Goal: Task Accomplishment & Management: Manage account settings

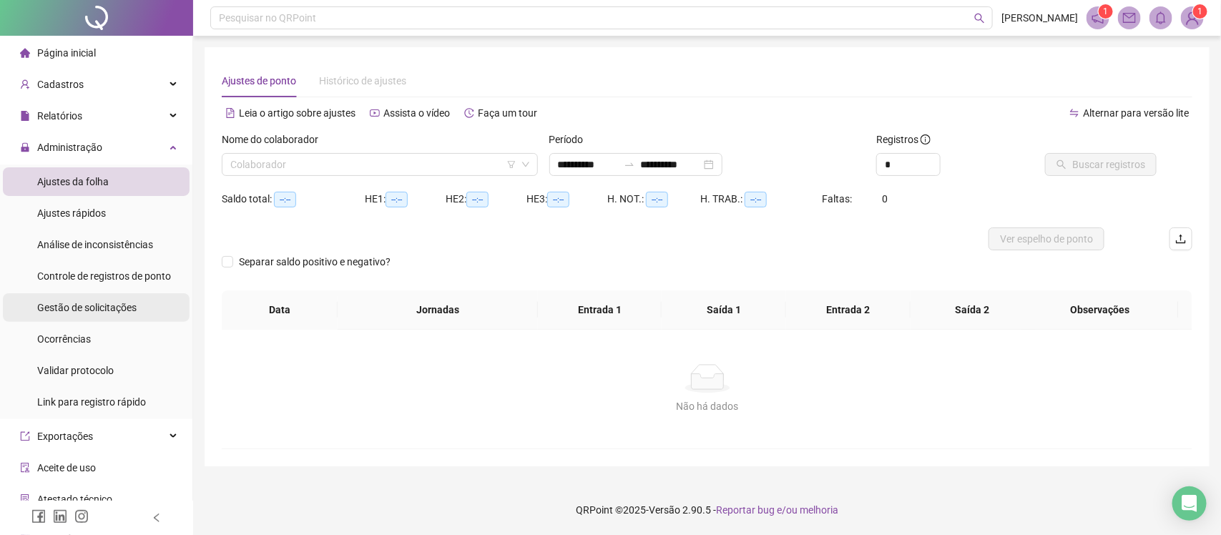
click at [68, 310] on span "Gestão de solicitações" at bounding box center [86, 307] width 99 height 11
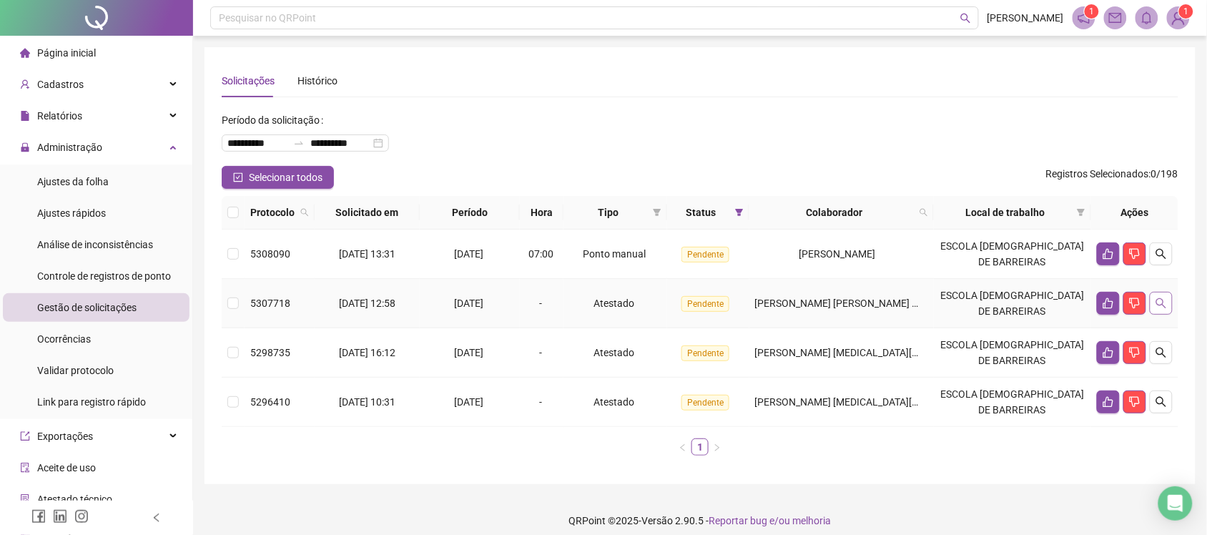
click at [1164, 301] on icon "search" at bounding box center [1161, 303] width 11 height 11
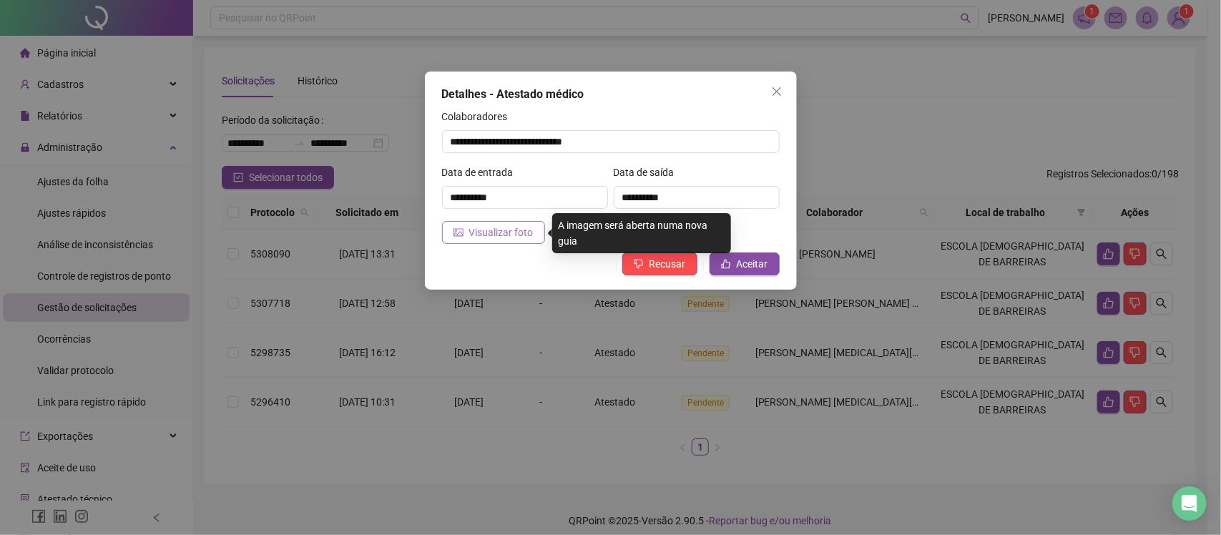
click at [527, 227] on span "Visualizar foto" at bounding box center [501, 233] width 64 height 16
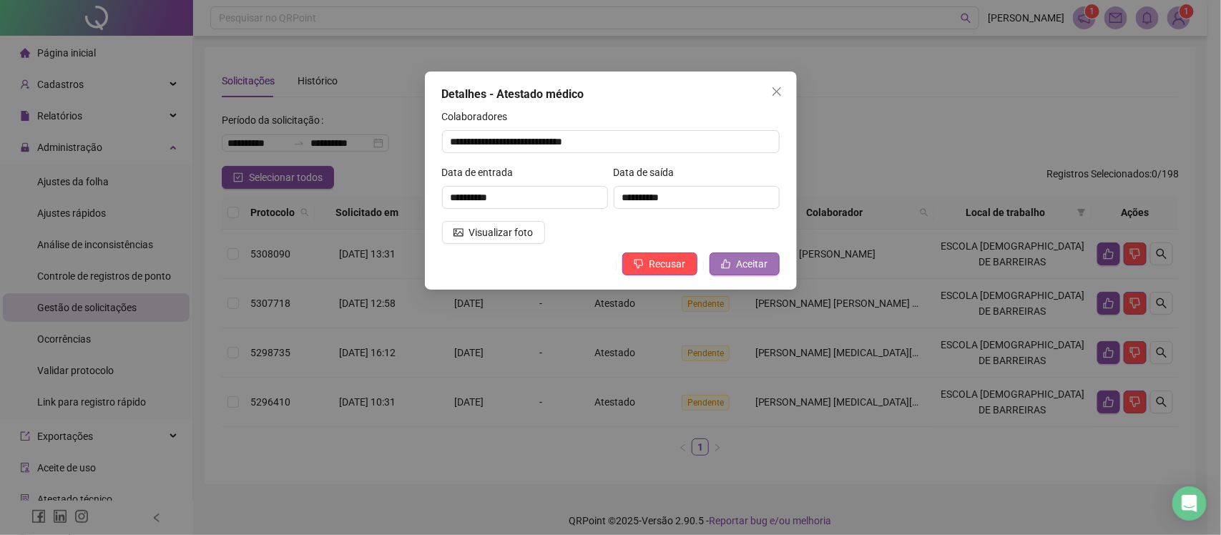
click at [742, 262] on span "Aceitar" at bounding box center [752, 264] width 31 height 16
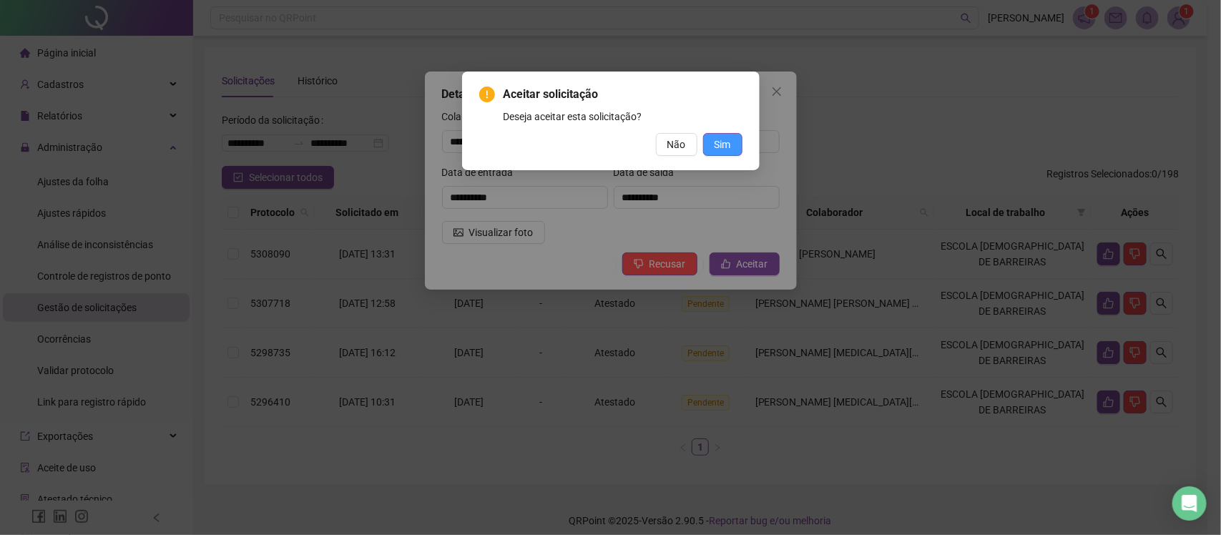
click at [717, 138] on span "Sim" at bounding box center [723, 145] width 16 height 16
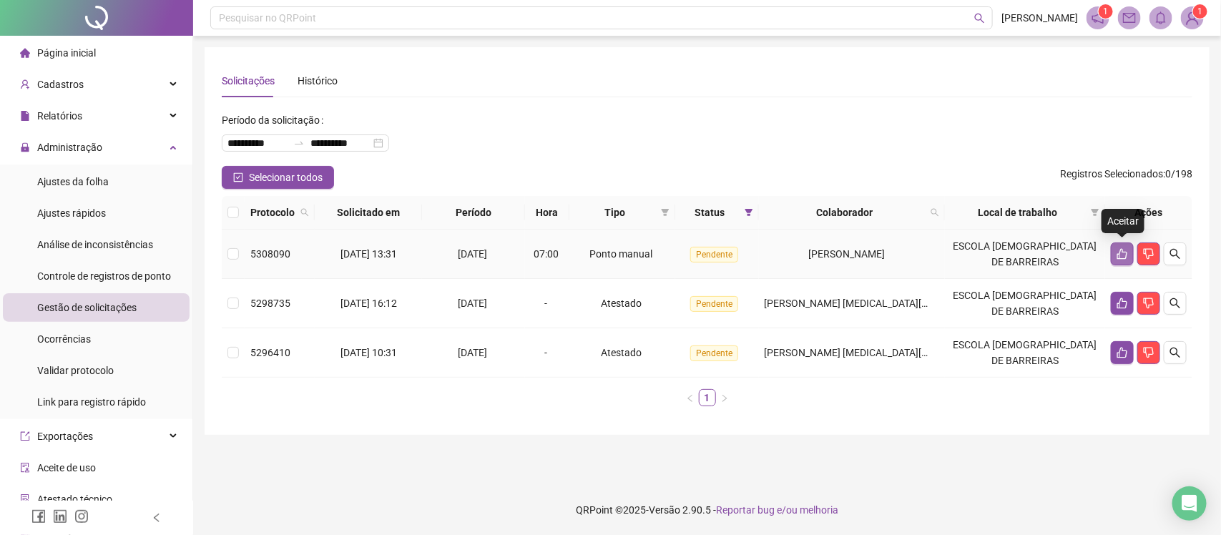
click at [1117, 248] on icon "like" at bounding box center [1121, 253] width 11 height 11
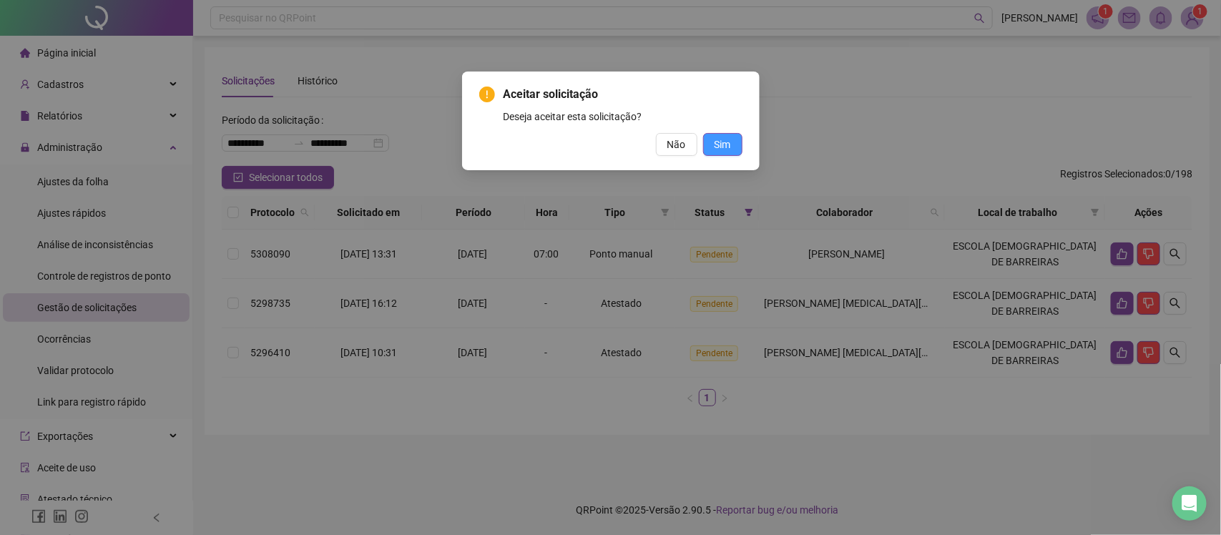
click at [737, 143] on button "Sim" at bounding box center [722, 144] width 39 height 23
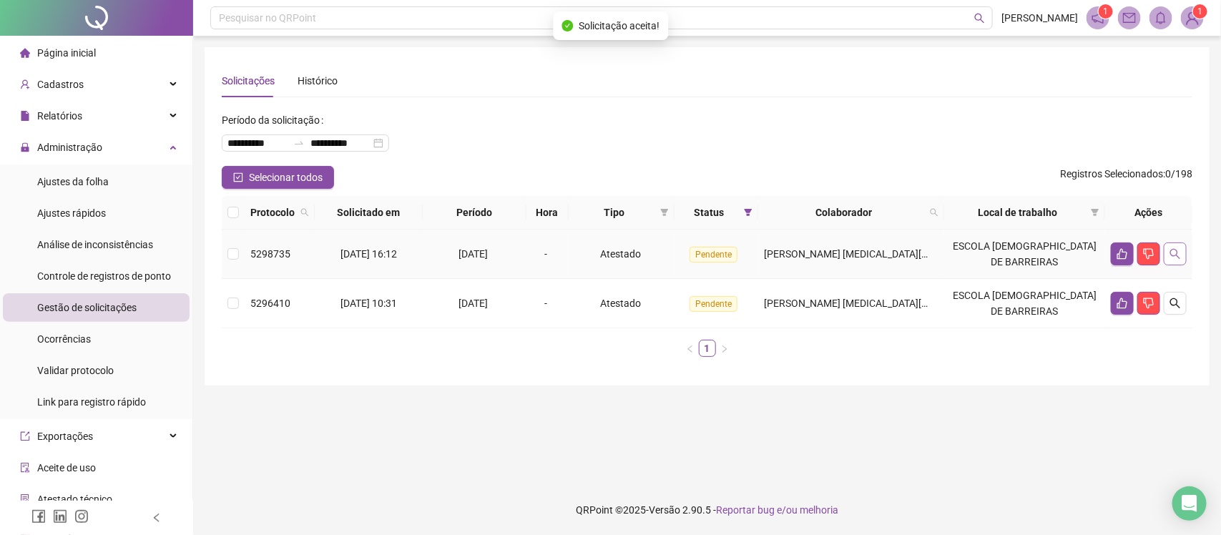
click at [1169, 251] on icon "search" at bounding box center [1174, 253] width 11 height 11
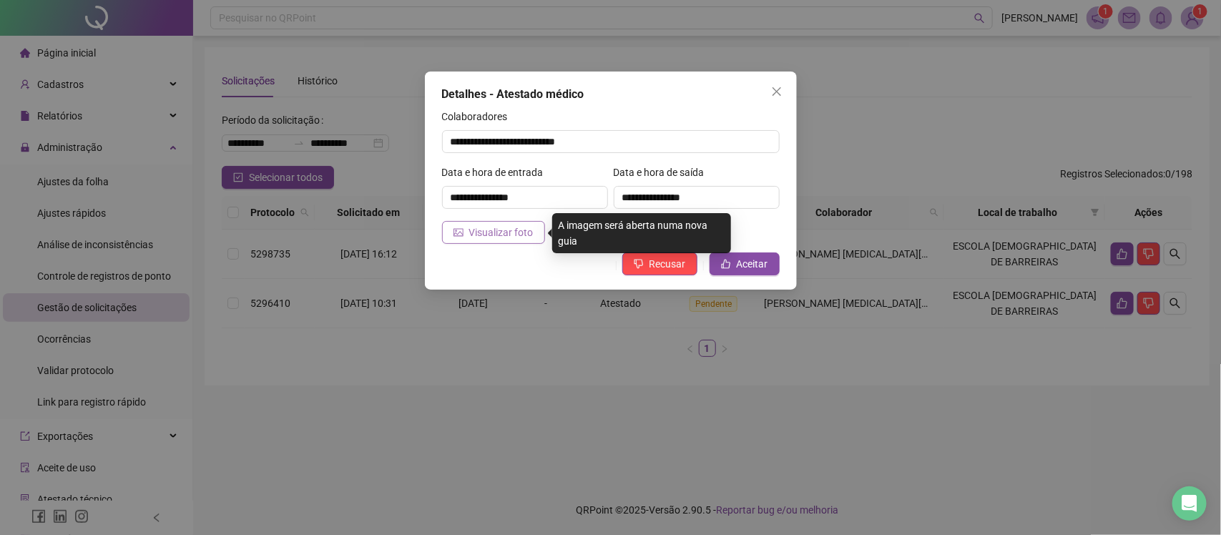
click at [508, 226] on span "Visualizar foto" at bounding box center [501, 233] width 64 height 16
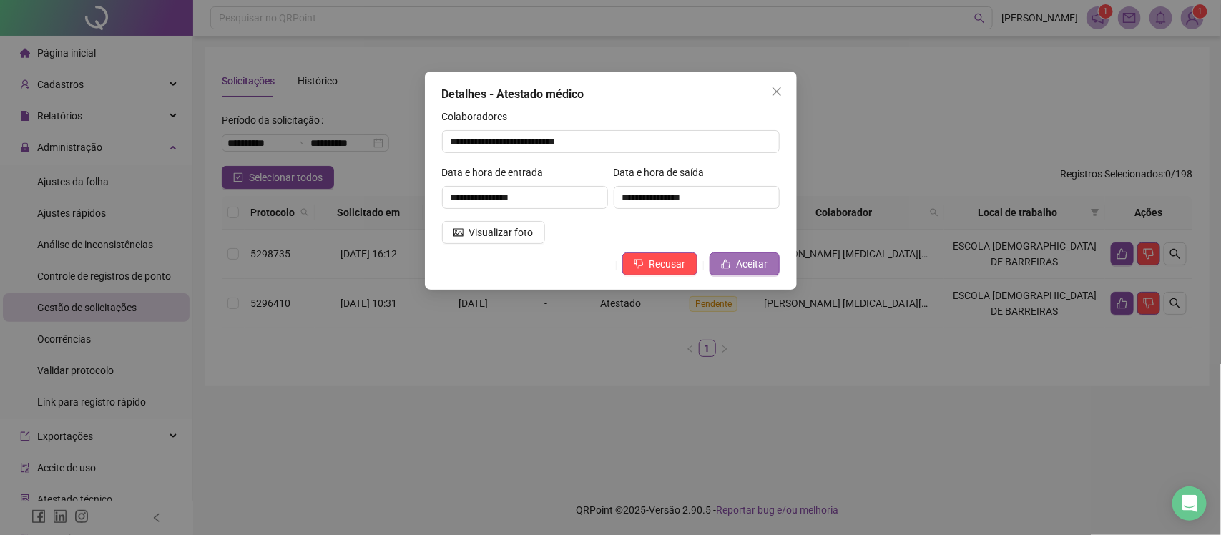
click at [742, 257] on span "Aceitar" at bounding box center [752, 264] width 31 height 16
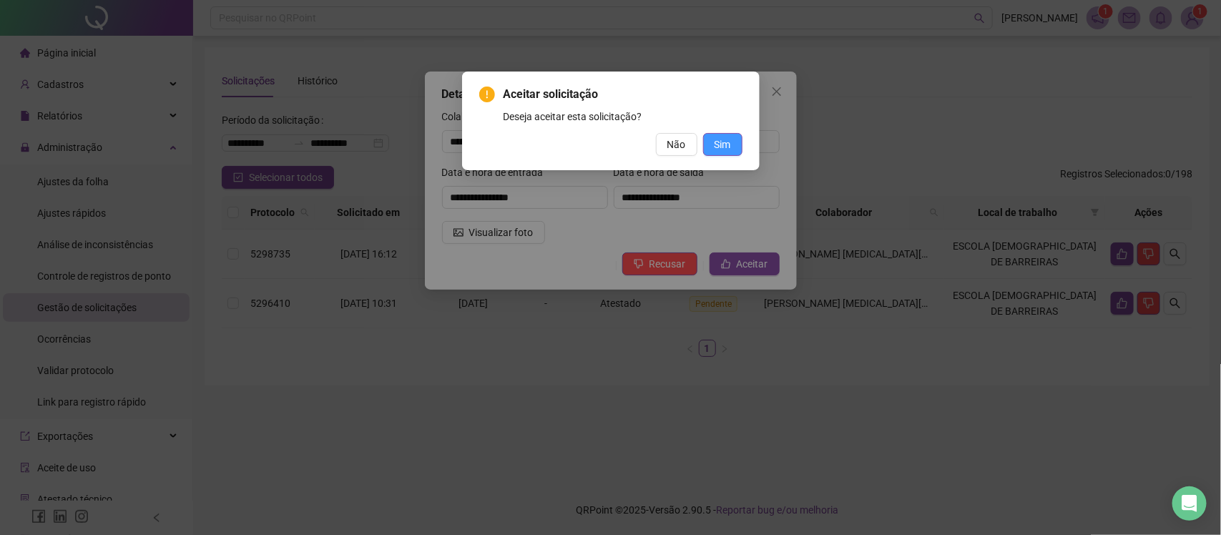
click at [741, 139] on button "Sim" at bounding box center [722, 144] width 39 height 23
click at [738, 134] on button "Sim" at bounding box center [722, 144] width 39 height 23
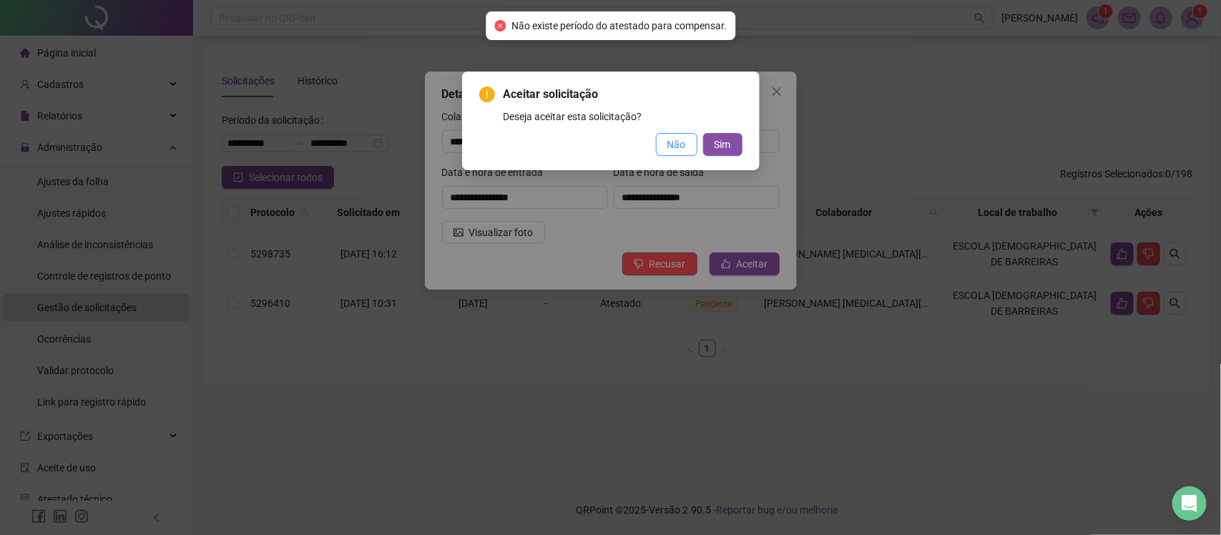
click at [688, 140] on button "Não" at bounding box center [676, 144] width 41 height 23
